Goal: Information Seeking & Learning: Understand process/instructions

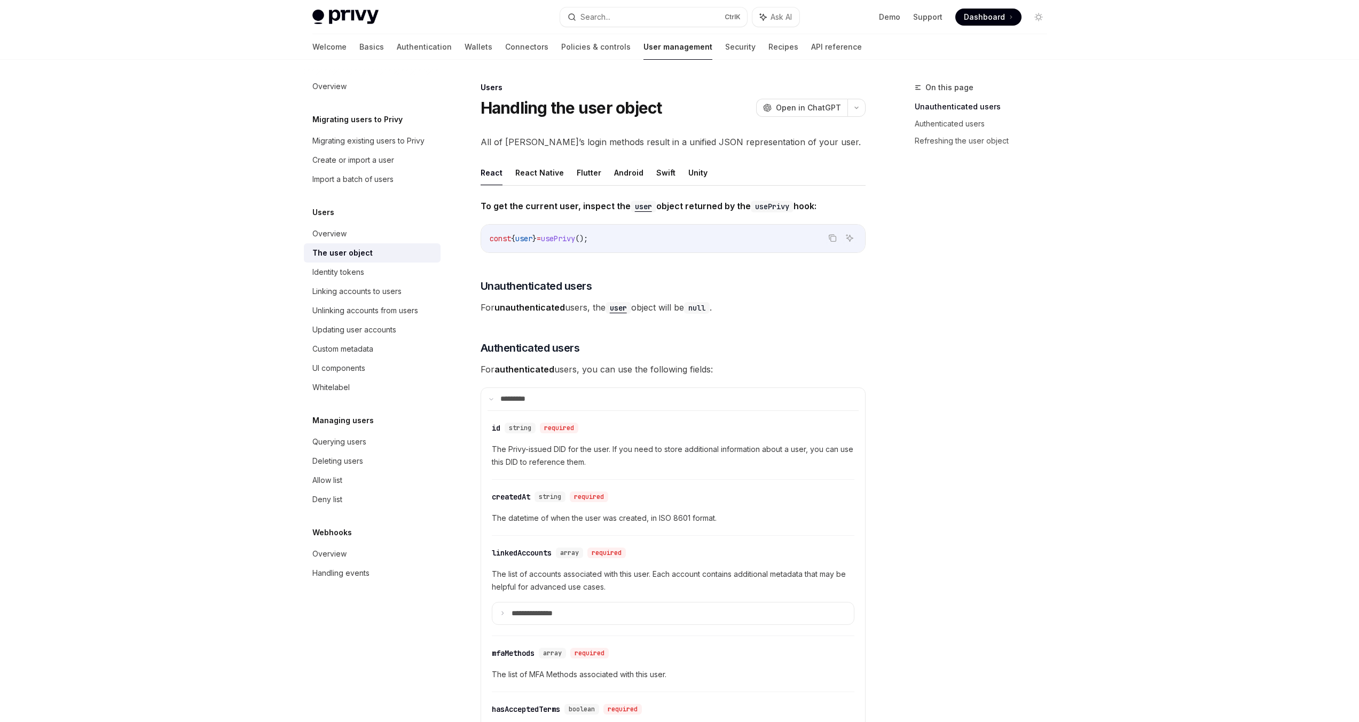
click at [324, 120] on h5 "Migrating users to Privy" at bounding box center [357, 119] width 90 height 13
click at [315, 84] on div "Overview" at bounding box center [329, 86] width 34 height 13
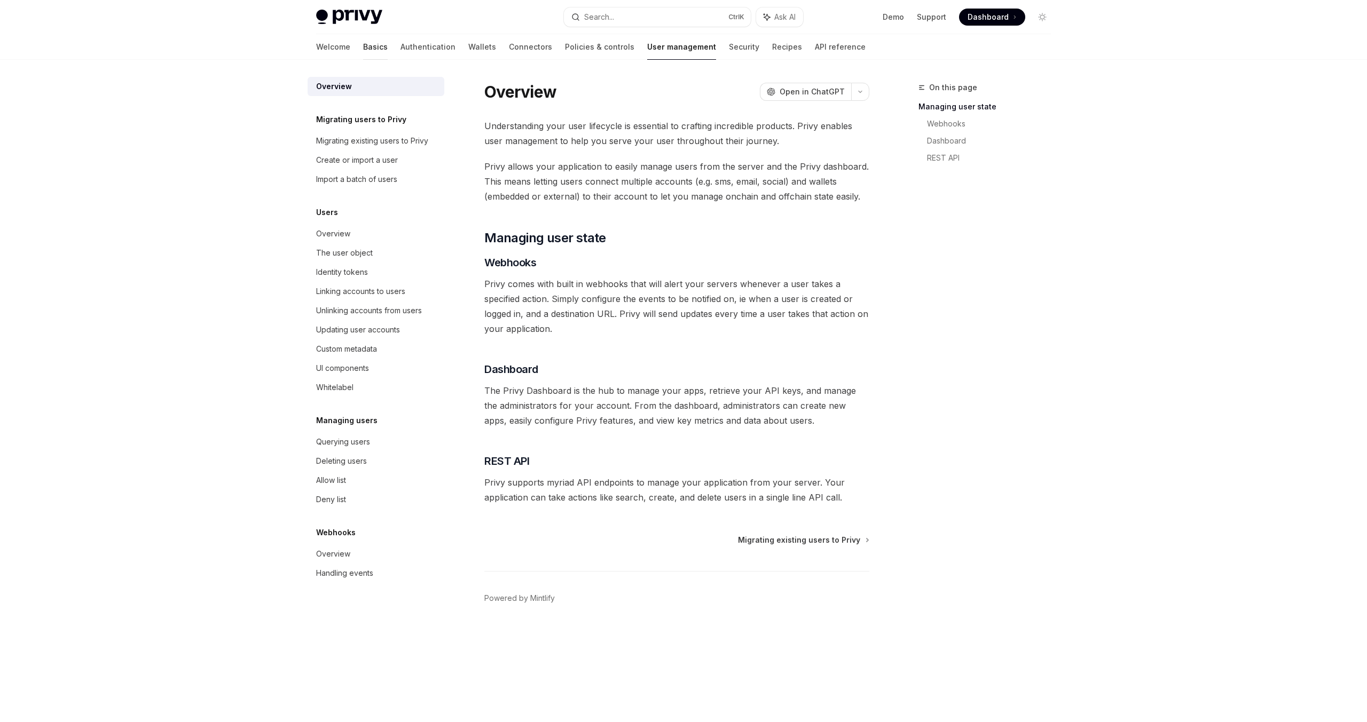
click at [363, 51] on link "Basics" at bounding box center [375, 47] width 25 height 26
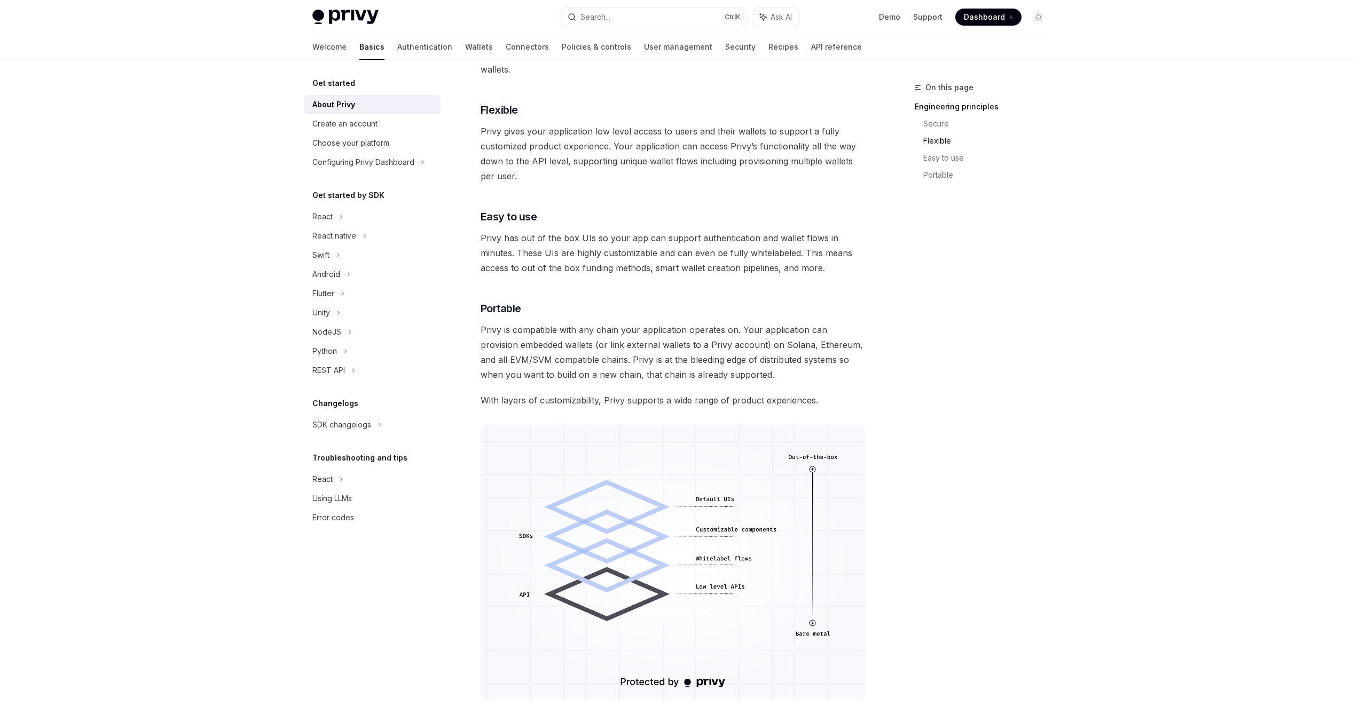
scroll to position [482, 0]
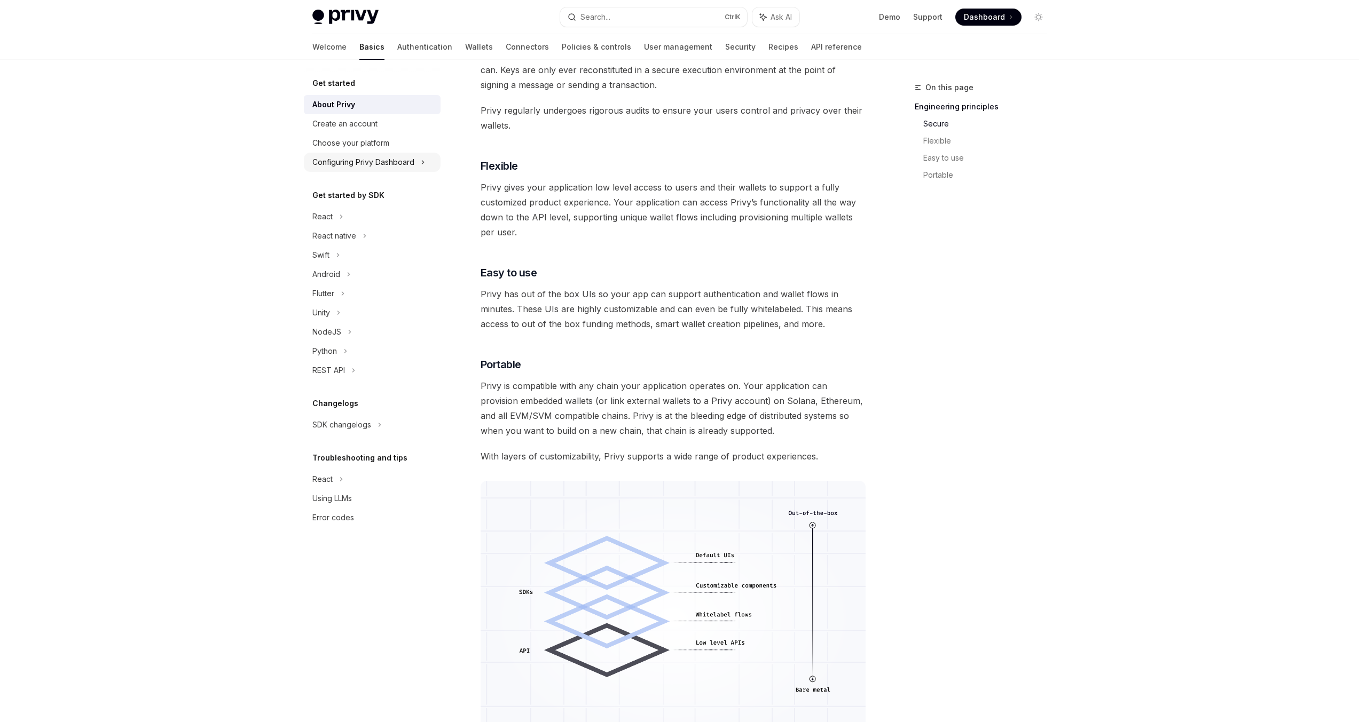
click at [363, 163] on div "Configuring Privy Dashboard" at bounding box center [363, 162] width 102 height 13
type textarea "*"
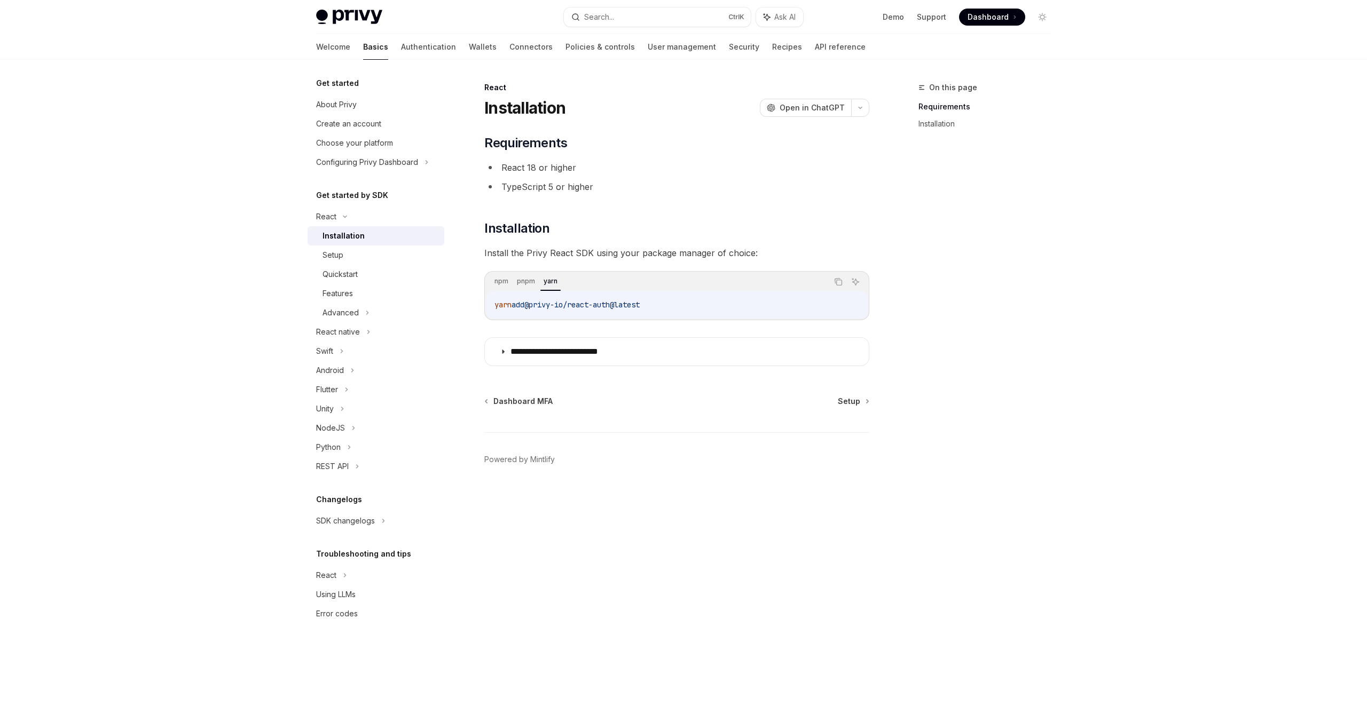
drag, startPoint x: 673, startPoint y: 301, endPoint x: 492, endPoint y: 304, distance: 181.6
click at [492, 304] on div "yarn add @privy-io/react-auth@latest" at bounding box center [677, 305] width 382 height 28
copy span "yarn add @privy-io/react-auth@latest"
click at [1115, 290] on div "**********" at bounding box center [683, 361] width 1367 height 722
click at [146, 57] on div at bounding box center [683, 30] width 1367 height 60
